Goal: Task Accomplishment & Management: Manage account settings

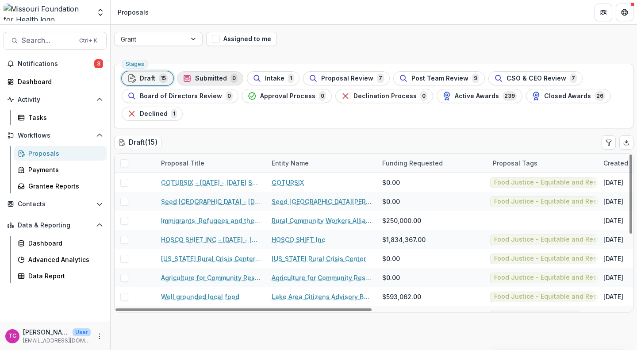
click at [195, 76] on span "Submitted" at bounding box center [211, 79] width 32 height 8
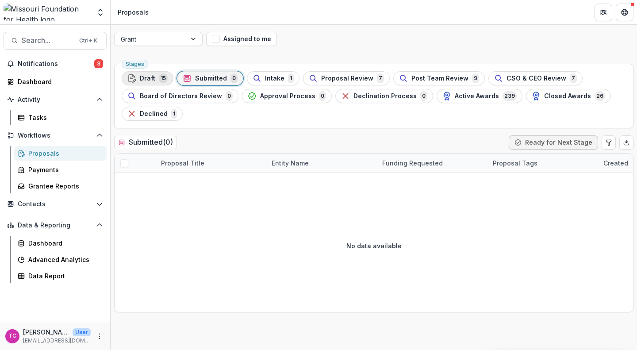
click at [143, 81] on span "Draft" at bounding box center [147, 79] width 15 height 8
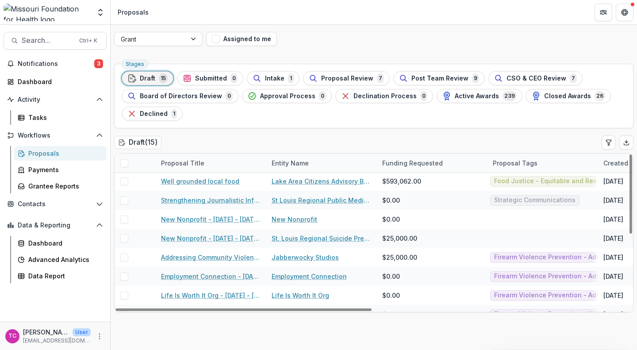
scroll to position [146, 0]
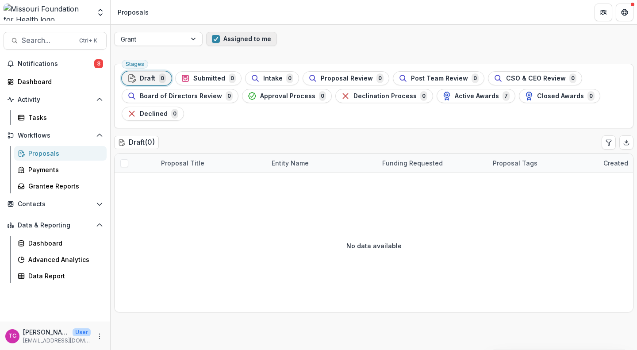
click at [221, 40] on button "Assigned to me" at bounding box center [241, 39] width 71 height 14
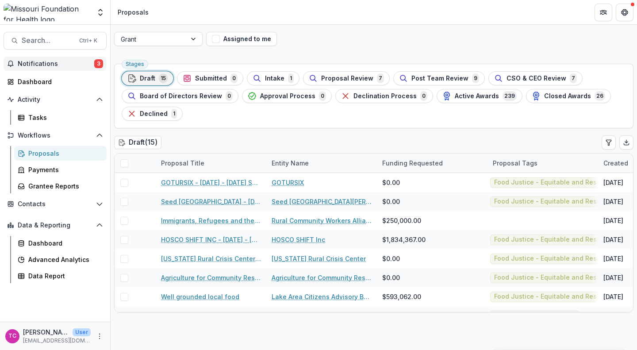
click at [97, 63] on span "3" at bounding box center [98, 63] width 9 height 9
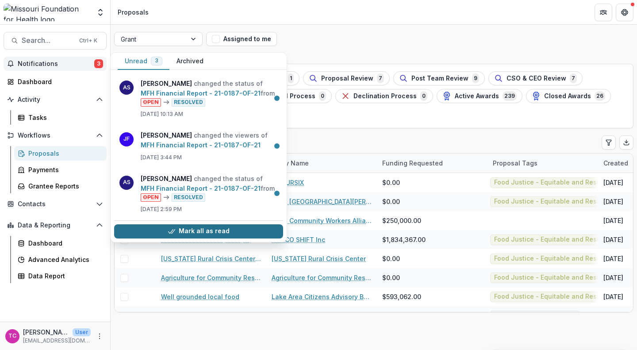
click at [215, 238] on button "Mark all as read" at bounding box center [198, 231] width 169 height 14
